Goal: Task Accomplishment & Management: Use online tool/utility

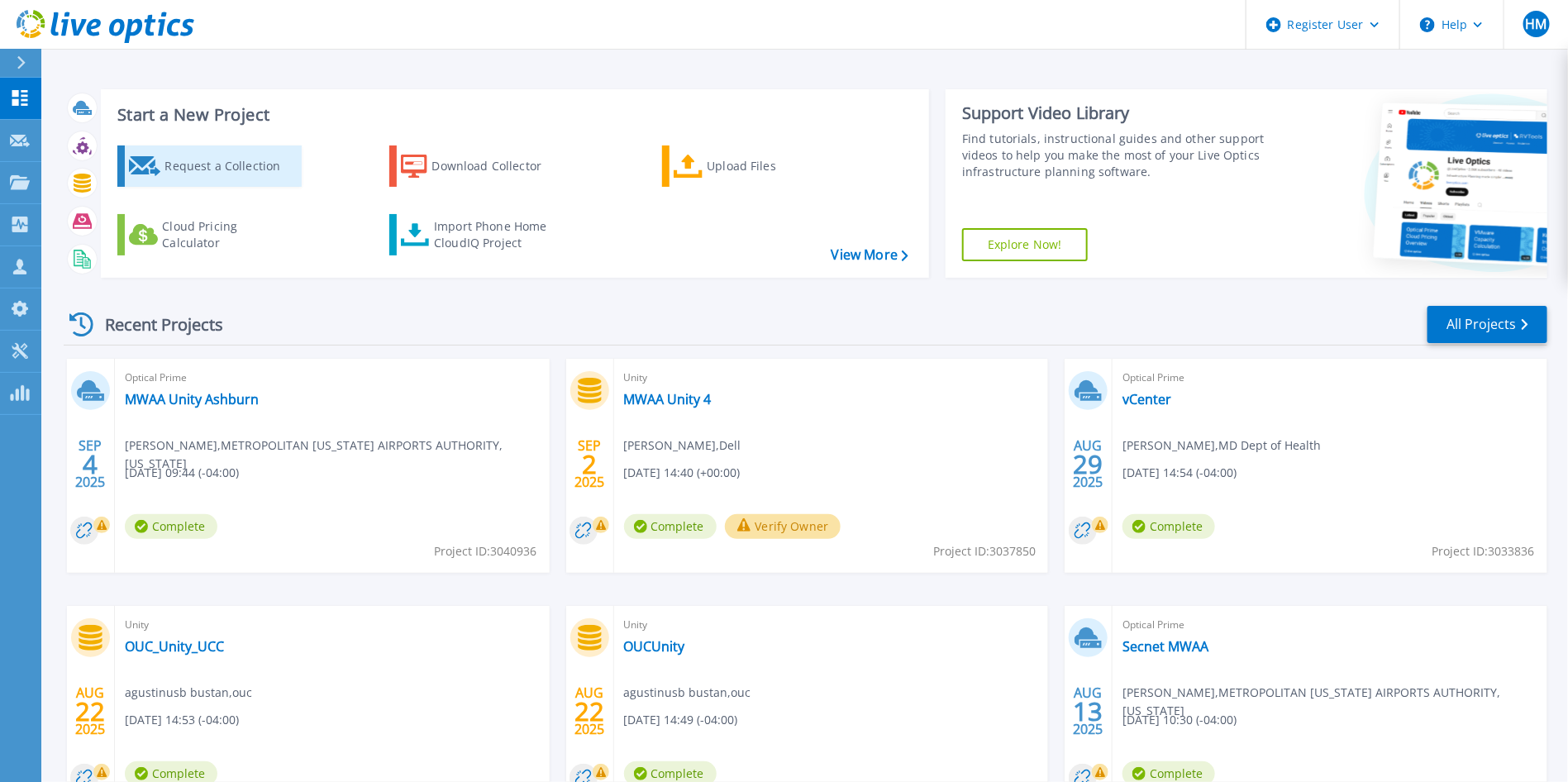
click at [168, 172] on div "Request a Collection" at bounding box center [231, 167] width 133 height 33
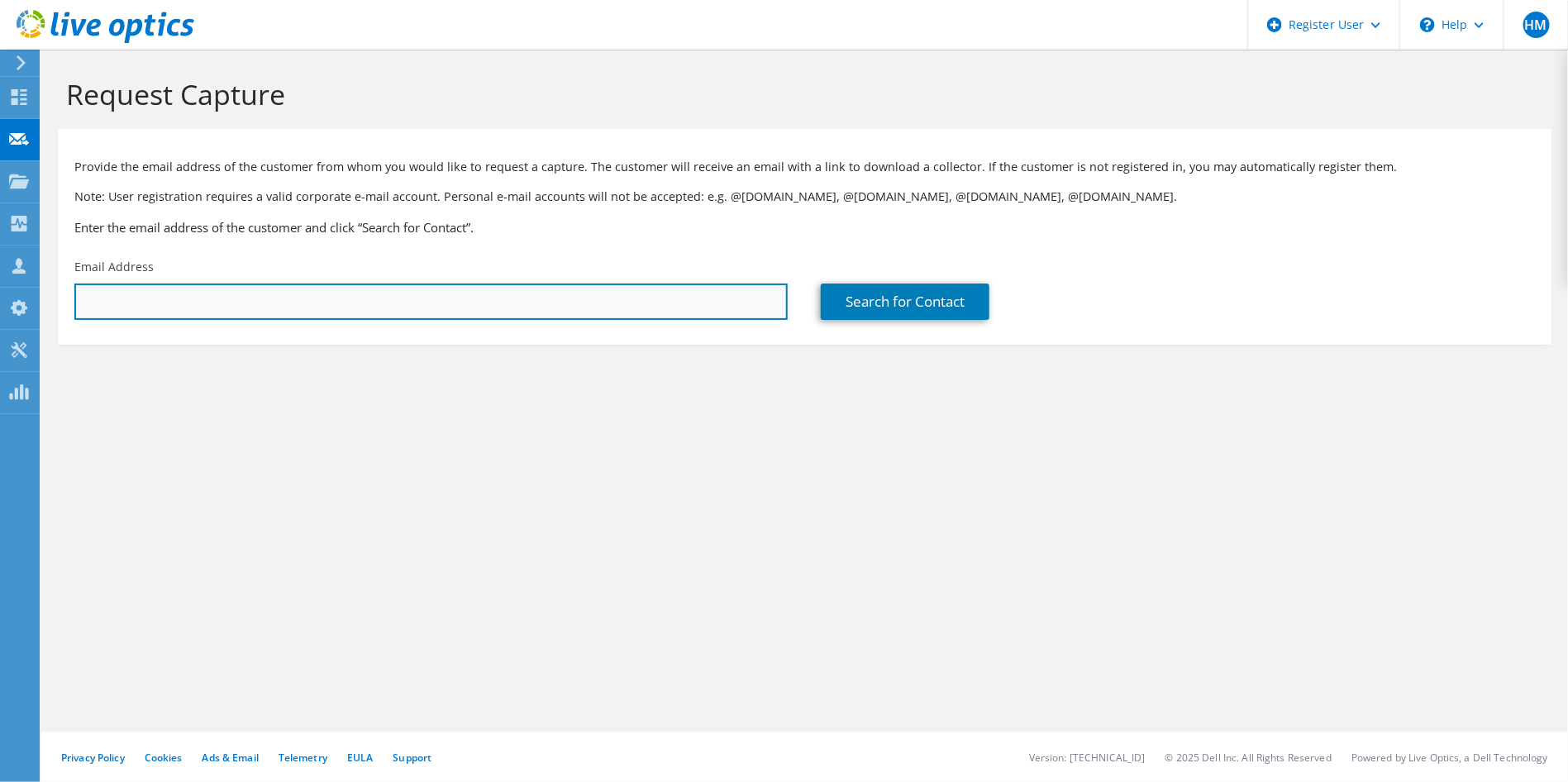
click at [542, 290] on input "text" at bounding box center [431, 302] width 713 height 37
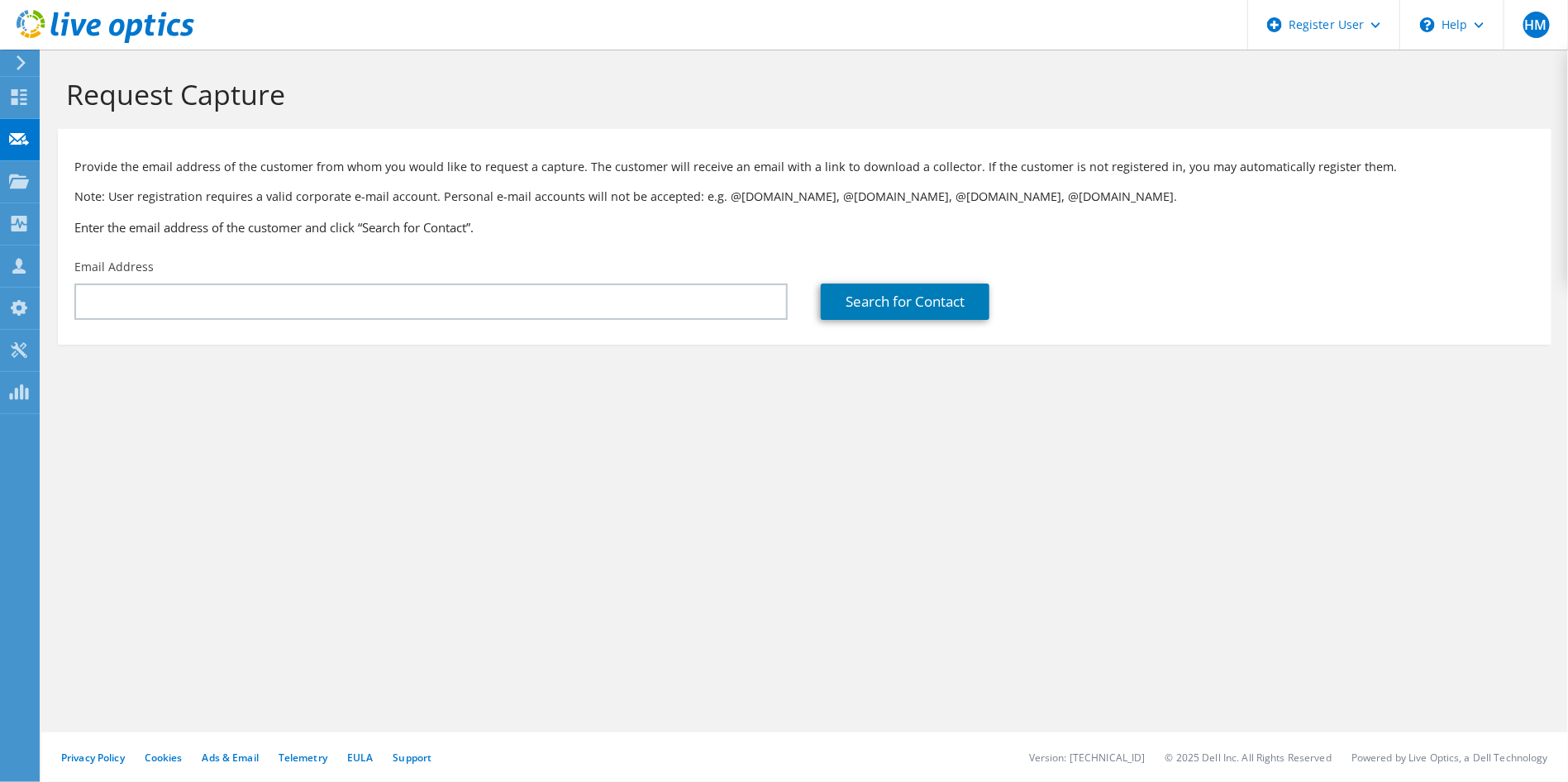
click at [154, 20] on use at bounding box center [105, 27] width 178 height 33
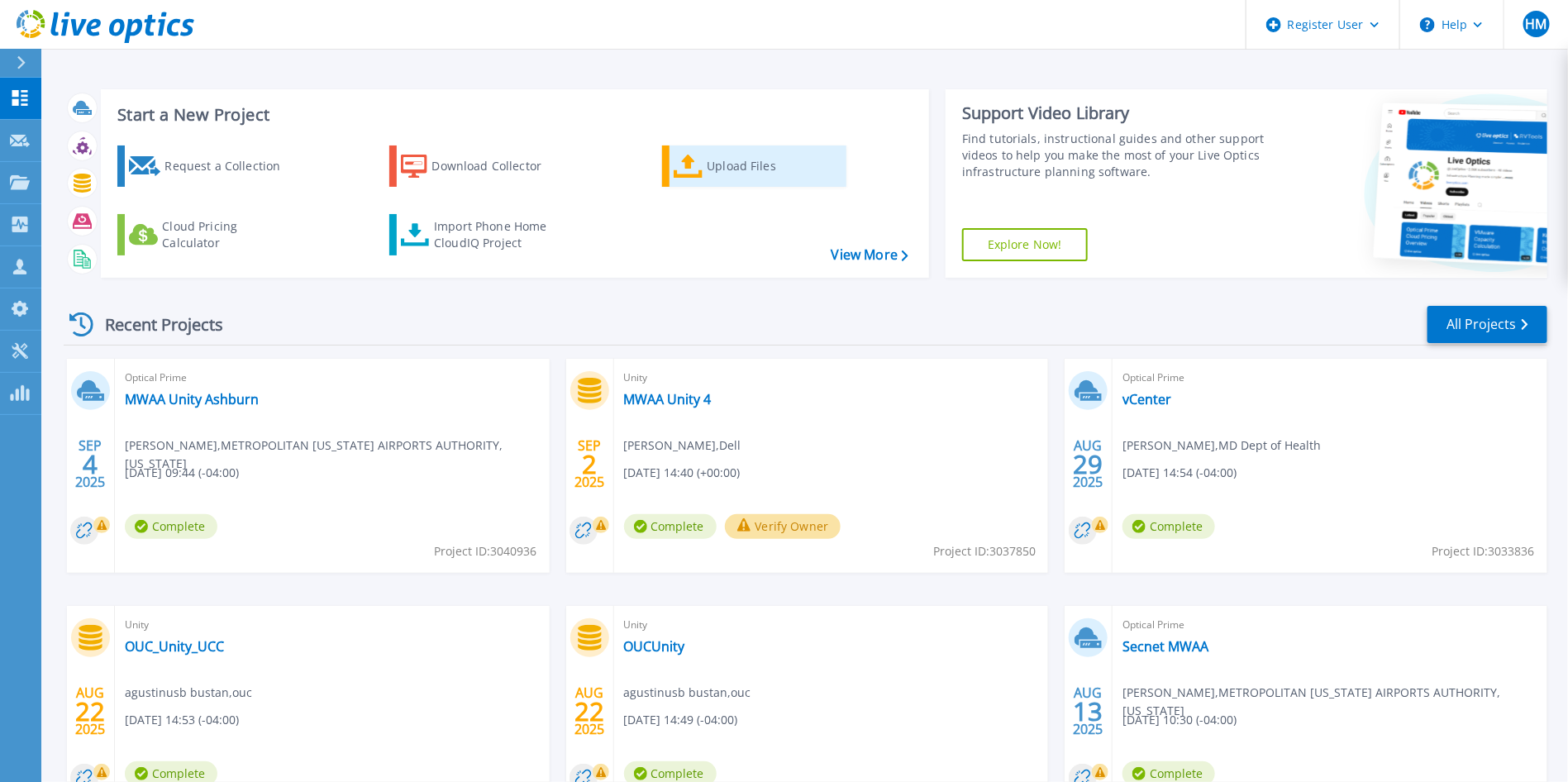
click at [702, 161] on icon at bounding box center [688, 167] width 29 height 24
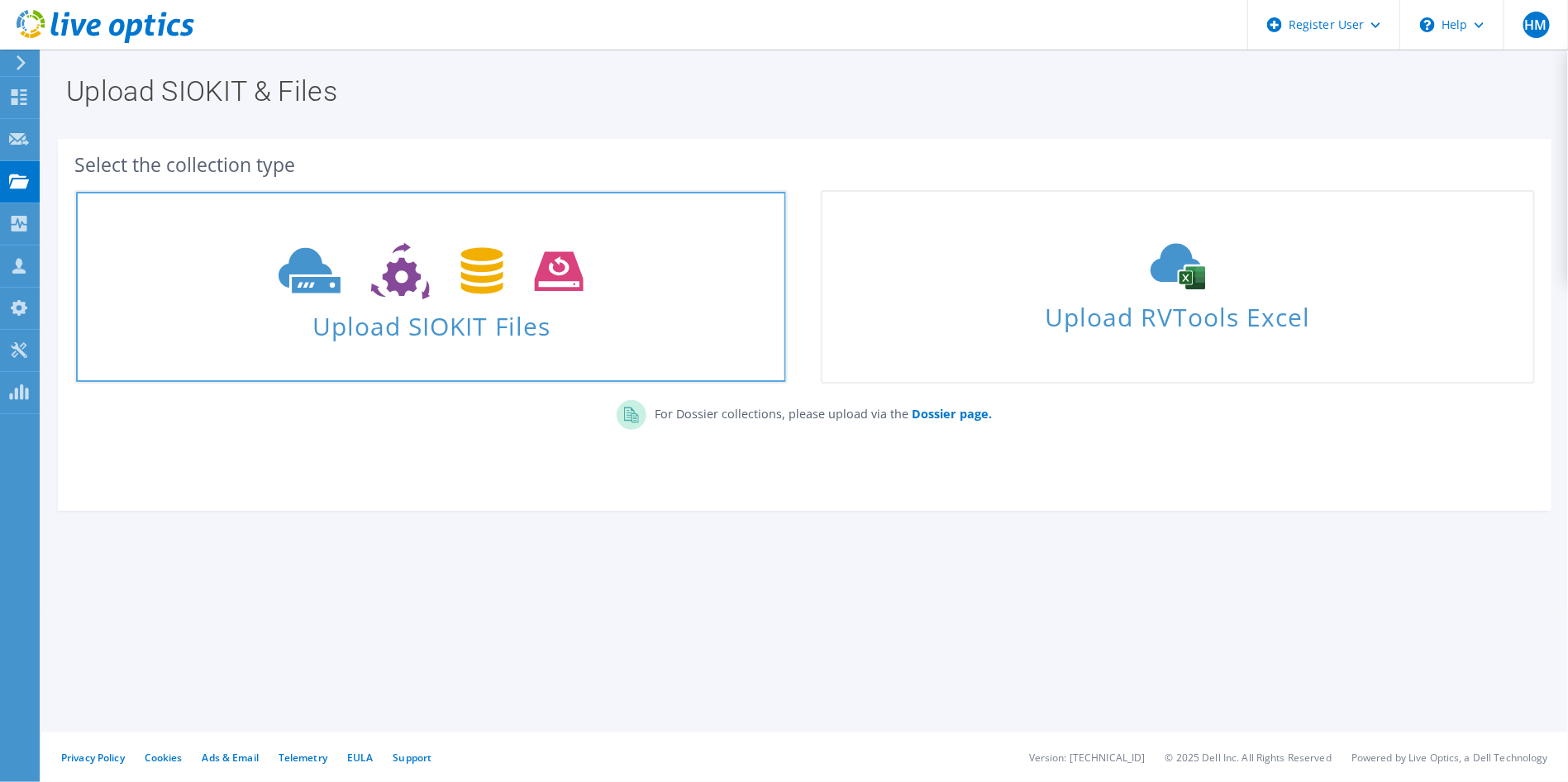
click at [486, 276] on use at bounding box center [432, 271] width 306 height 57
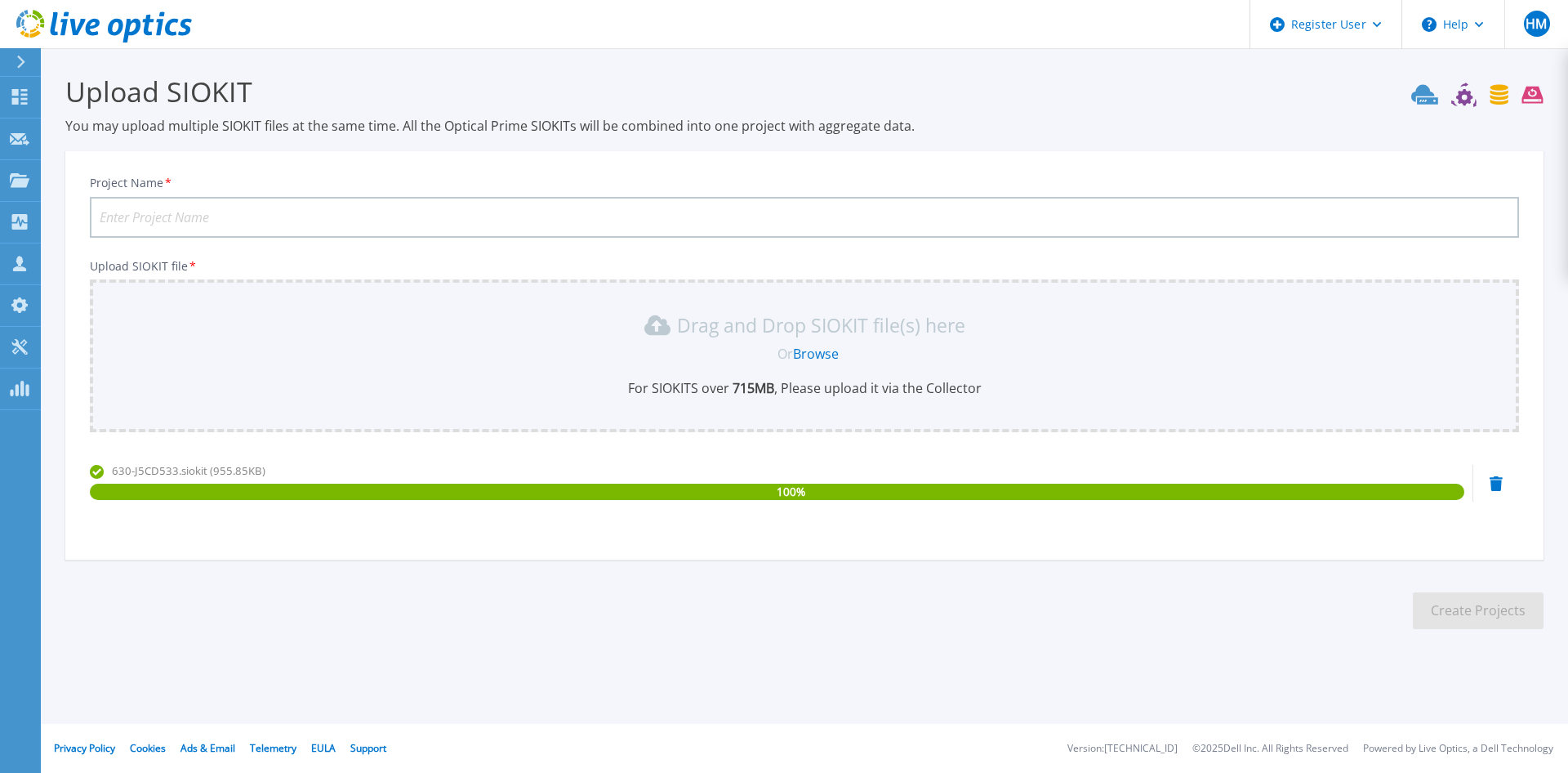
click at [387, 218] on input "Project Name *" at bounding box center [804, 217] width 1429 height 41
type input "MWAA"
click at [1432, 616] on button "Create Projects" at bounding box center [1478, 610] width 131 height 36
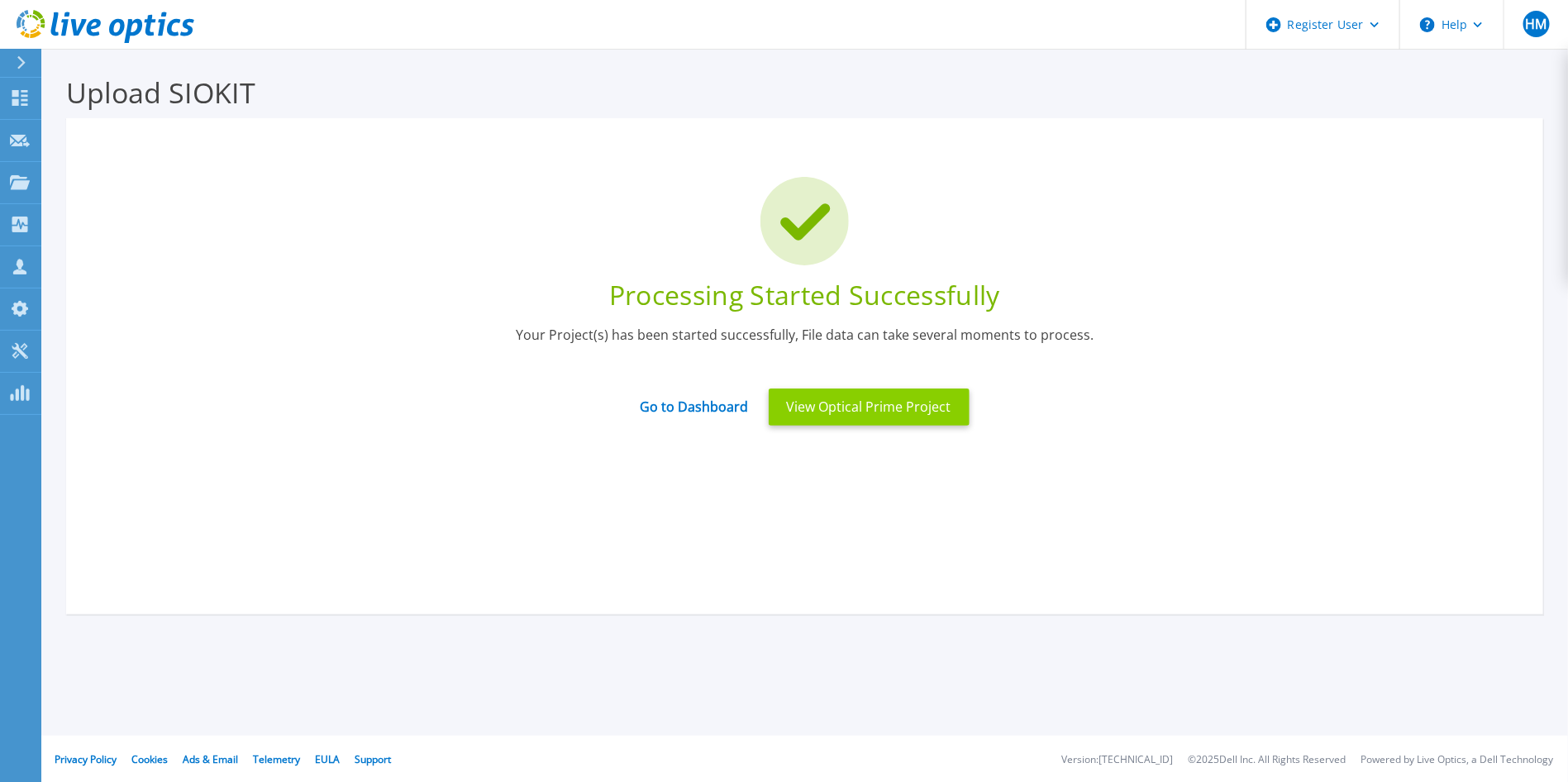
click at [874, 410] on button "View Optical Prime Project" at bounding box center [869, 407] width 201 height 37
